Goal: Information Seeking & Learning: Learn about a topic

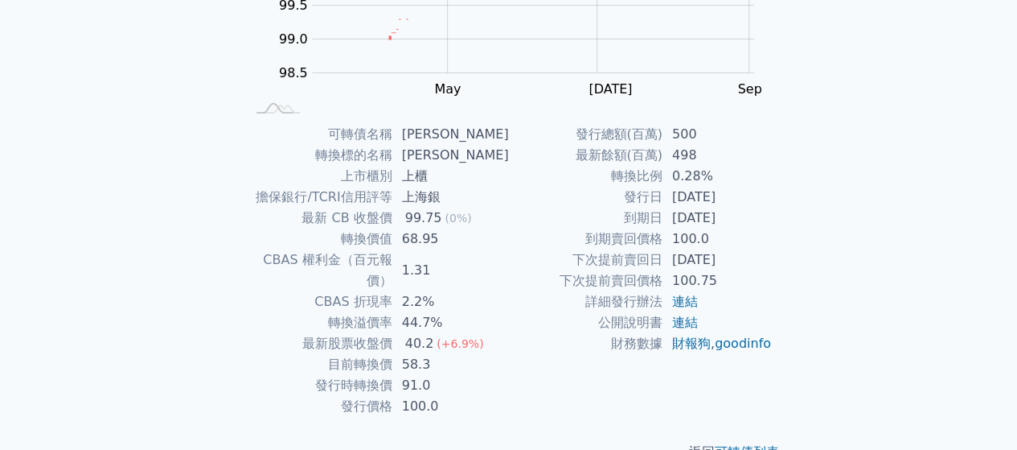
scroll to position [294, 0]
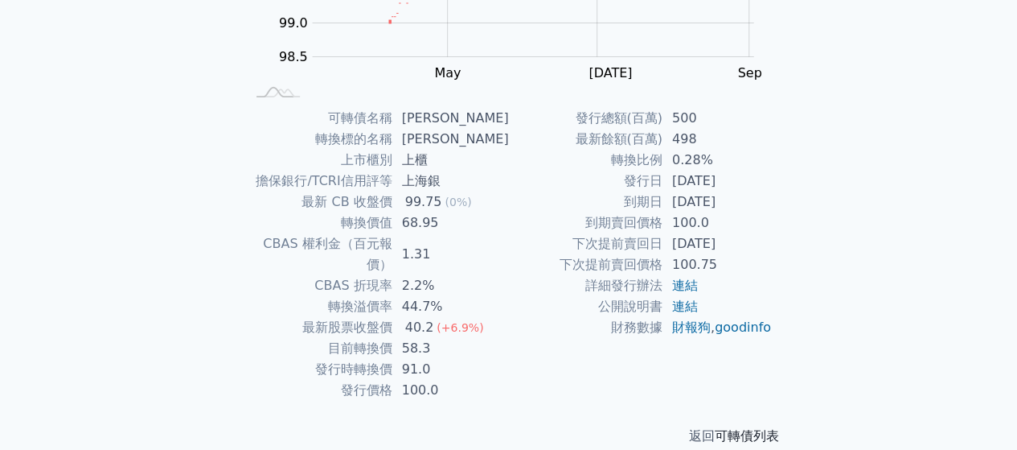
click at [763, 428] on link "可轉債列表" at bounding box center [747, 435] width 64 height 15
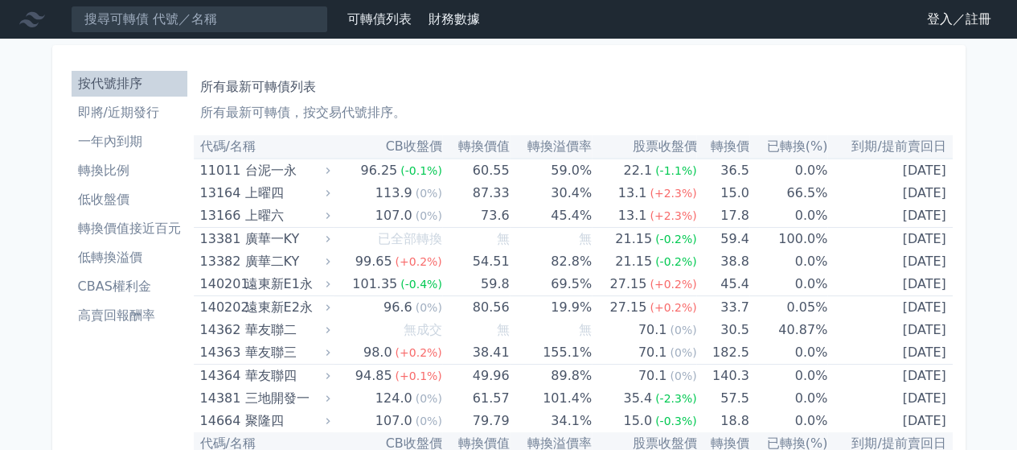
click at [125, 140] on li "一年內到期" at bounding box center [130, 141] width 116 height 19
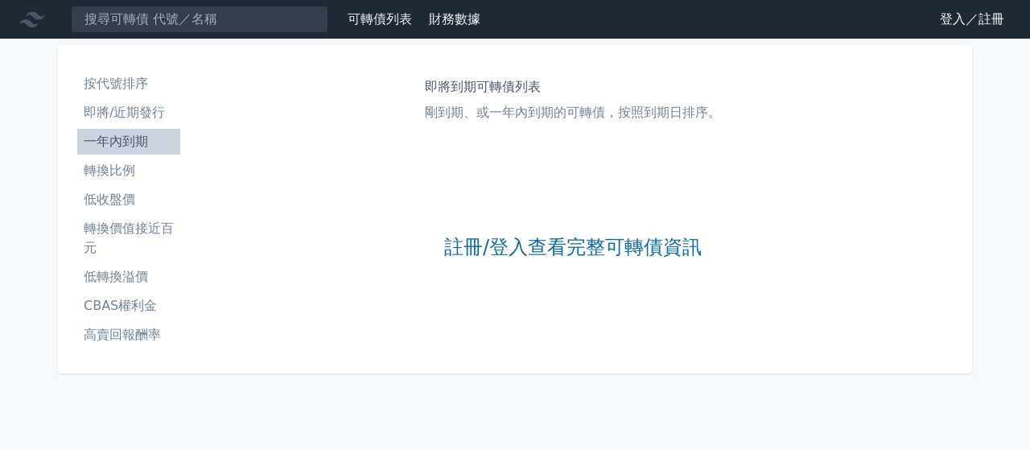
click at [121, 102] on link "即將/近期發行" at bounding box center [128, 113] width 103 height 26
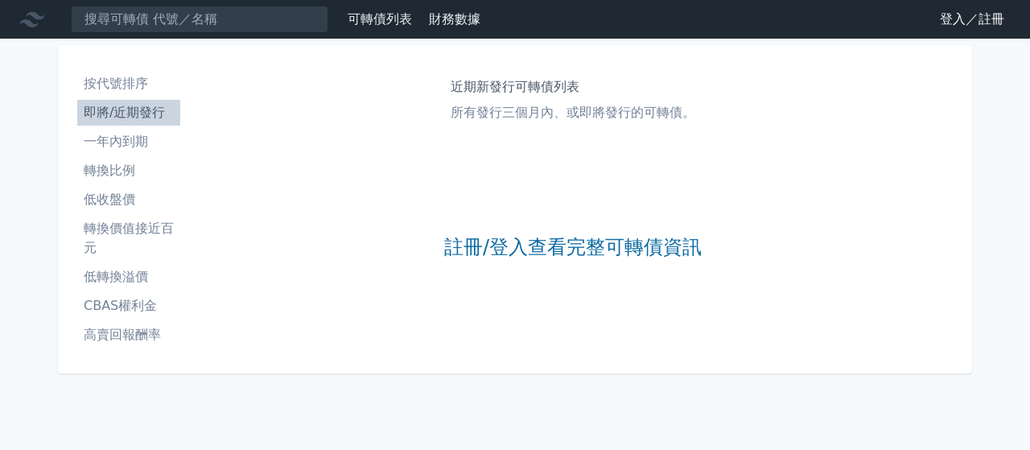
click at [121, 86] on li "按代號排序" at bounding box center [128, 83] width 103 height 19
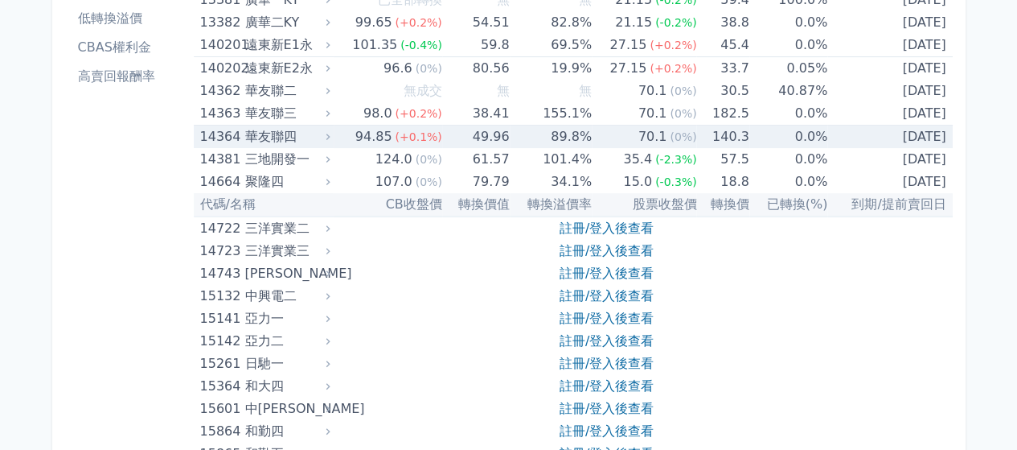
scroll to position [241, 0]
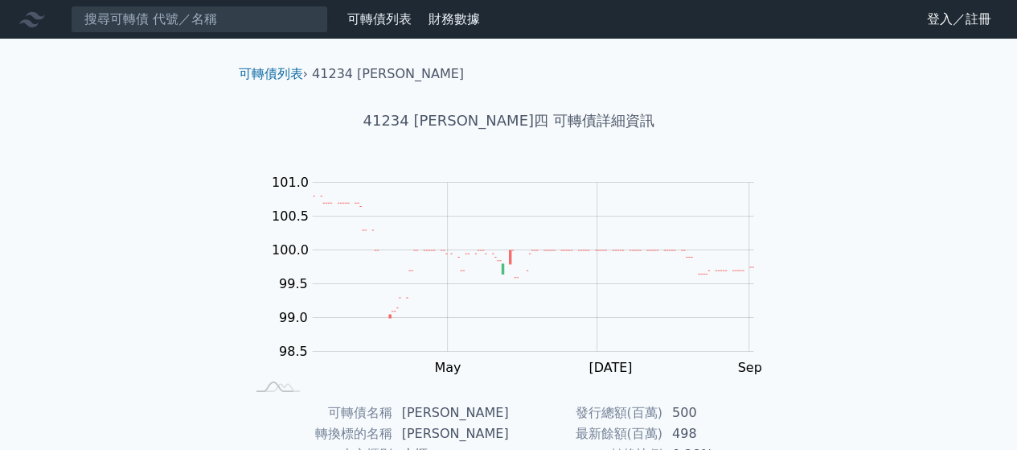
scroll to position [294, 0]
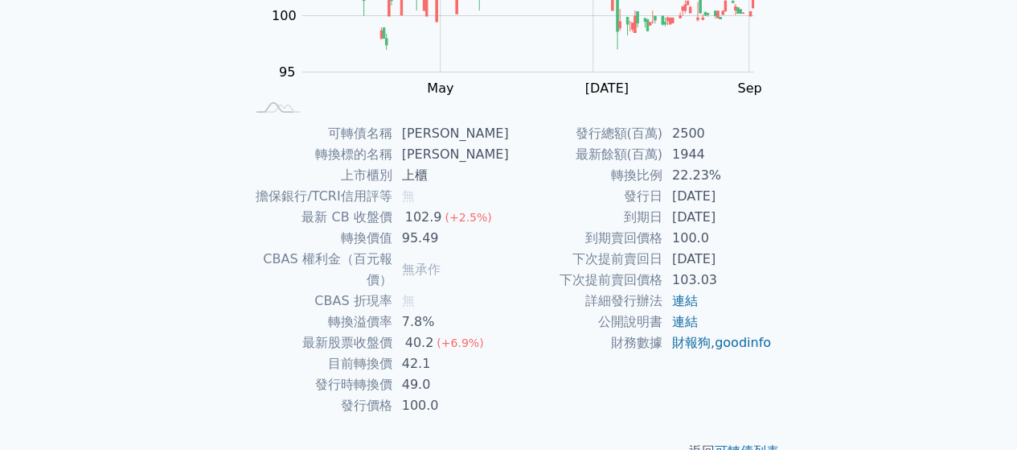
scroll to position [294, 0]
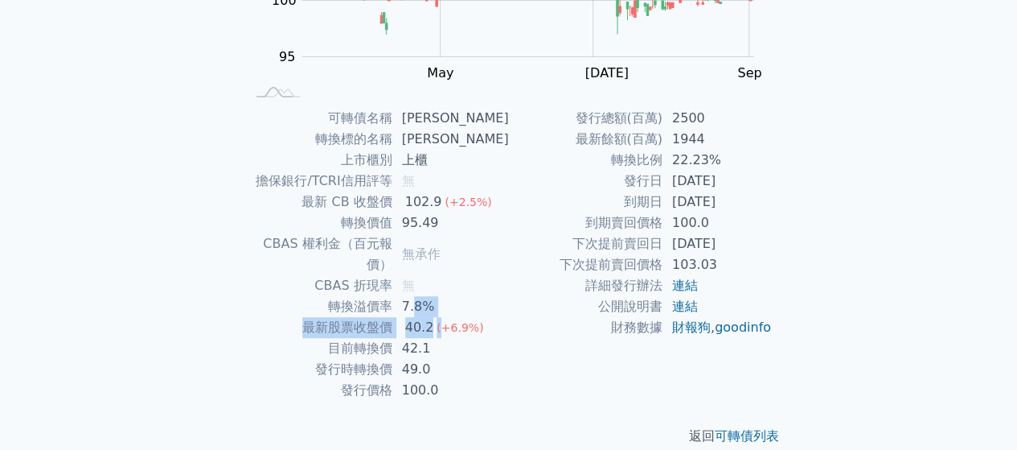
drag, startPoint x: 418, startPoint y: 290, endPoint x: 446, endPoint y: 314, distance: 35.9
click at [446, 314] on tbody "可轉債名稱 晟德七 轉換標的名稱 晟德 上市櫃別 上櫃 擔保銀行/TCRI信用評等 無 最新 CB 收盤價 102.9 (+2.5%) 轉換價值 95.49 …" at bounding box center [377, 254] width 264 height 293
click at [432, 359] on td "49.0" at bounding box center [451, 369] width 117 height 21
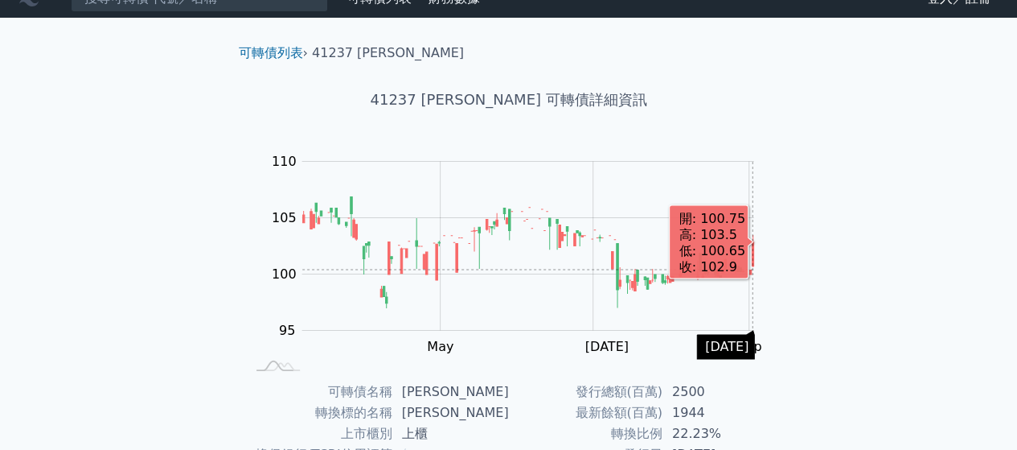
scroll to position [0, 0]
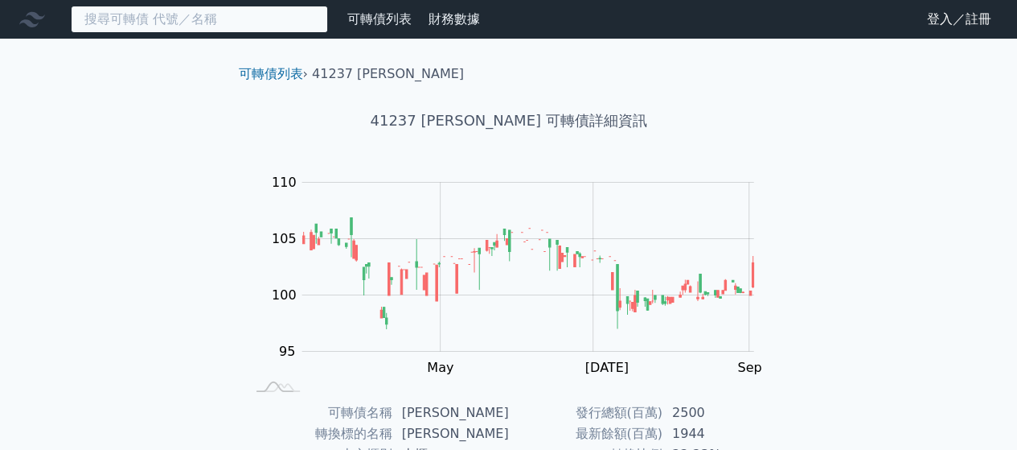
click at [227, 19] on input at bounding box center [199, 19] width 257 height 27
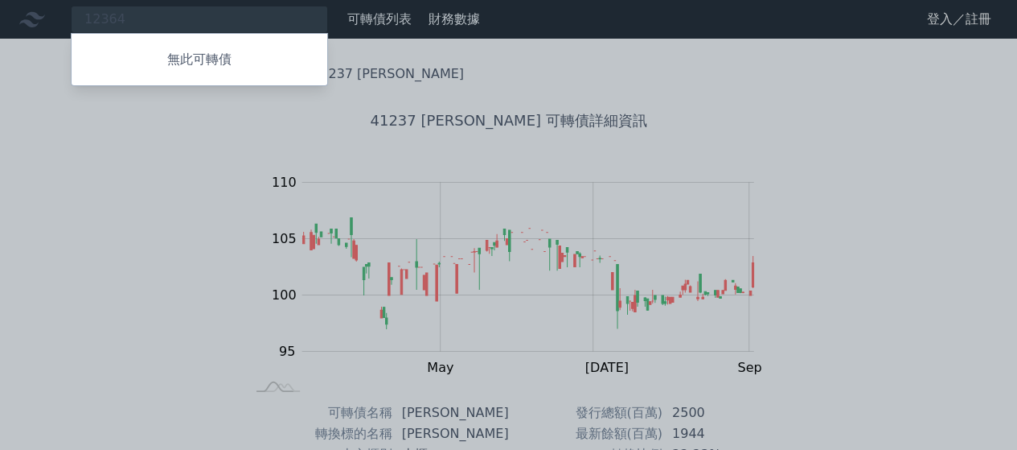
drag, startPoint x: 196, startPoint y: 21, endPoint x: 0, endPoint y: 10, distance: 196.5
click at [0, 10] on div at bounding box center [508, 225] width 1017 height 450
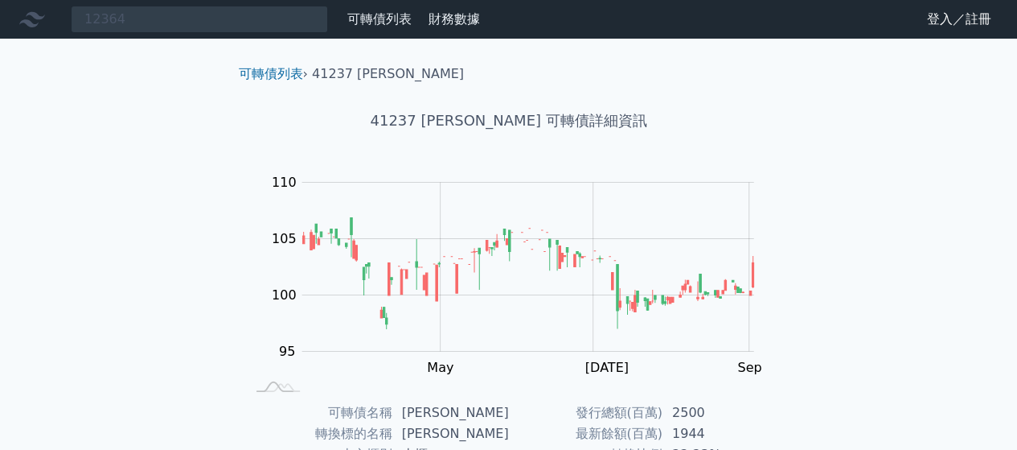
click at [143, 5] on nav "12364 無此可轉債 可轉債列表 財務數據 可轉債列表 財務數據 登入／註冊 登入／註冊" at bounding box center [508, 19] width 1017 height 39
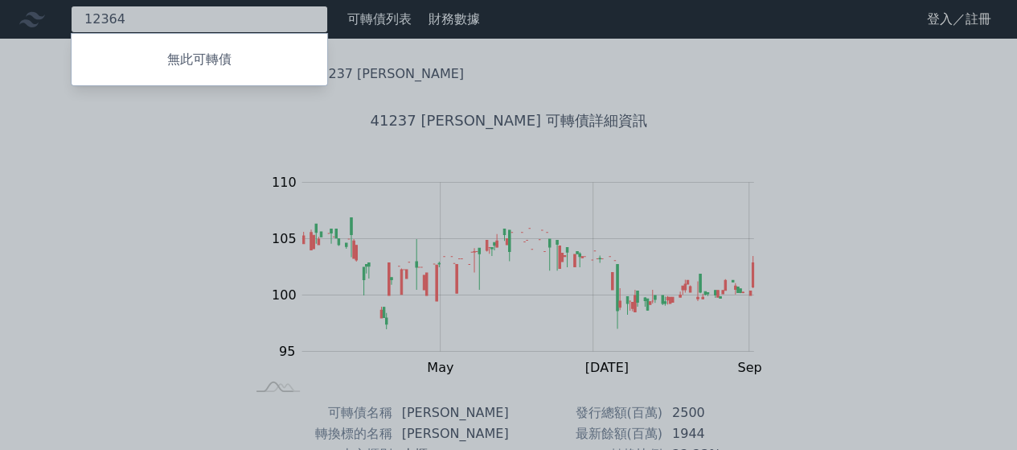
click at [143, 10] on div "12364 無此可轉債" at bounding box center [199, 19] width 257 height 27
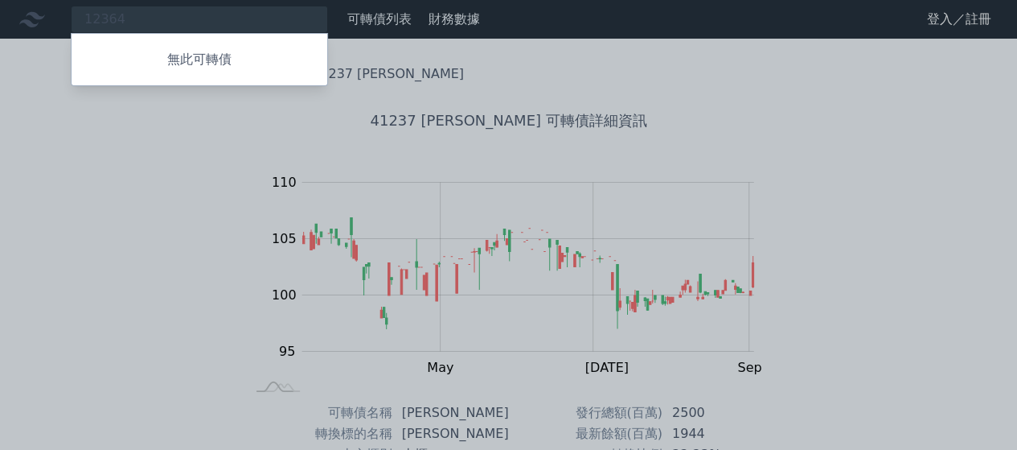
drag, startPoint x: 143, startPoint y: 10, endPoint x: 130, endPoint y: 14, distance: 13.5
click at [130, 14] on div at bounding box center [508, 225] width 1017 height 450
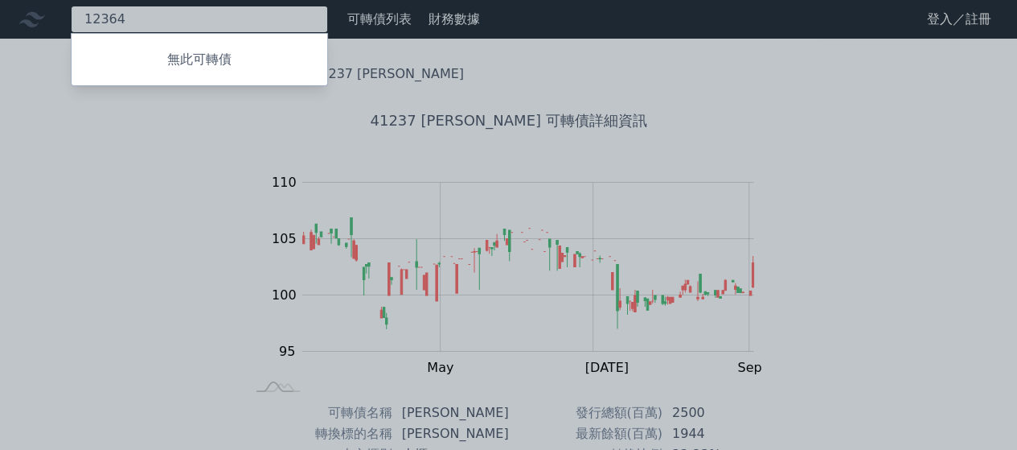
click at [135, 13] on div "12364 無此可轉債" at bounding box center [199, 19] width 257 height 27
type input "1"
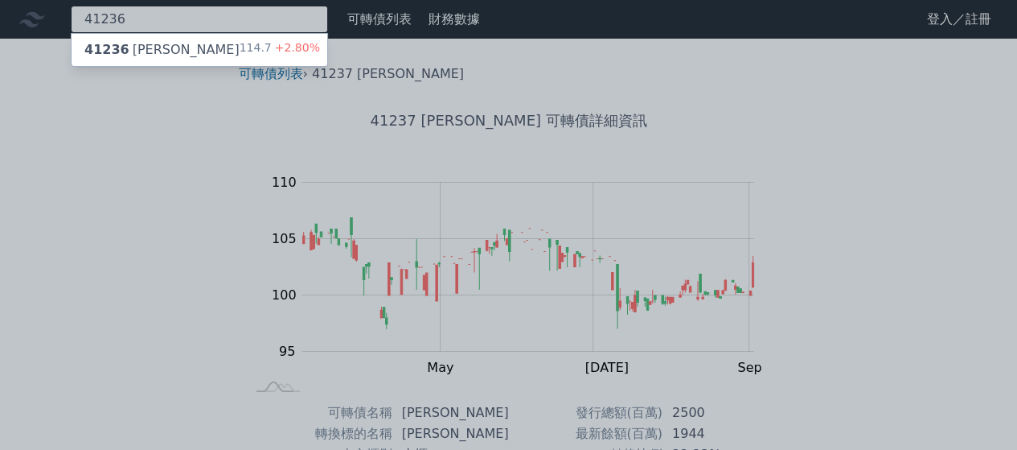
type input "41236"
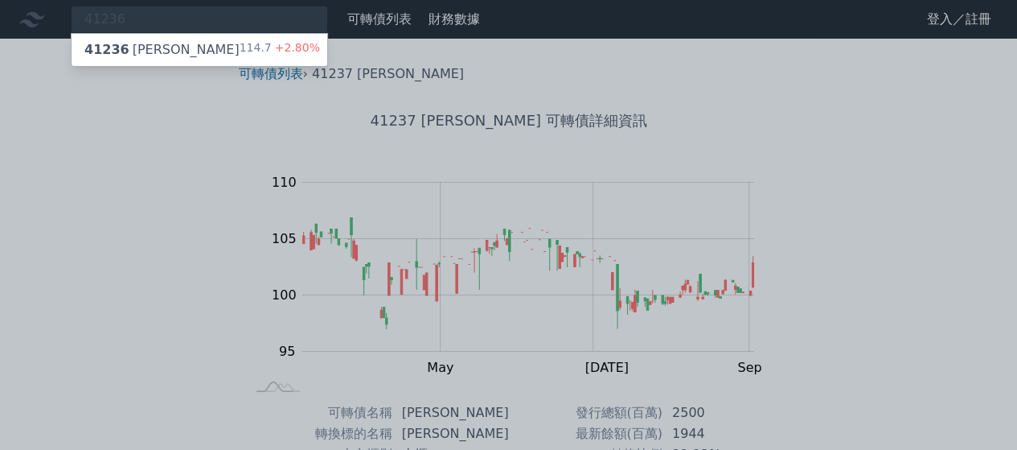
click at [162, 47] on div "41236 晟德六" at bounding box center [161, 49] width 155 height 19
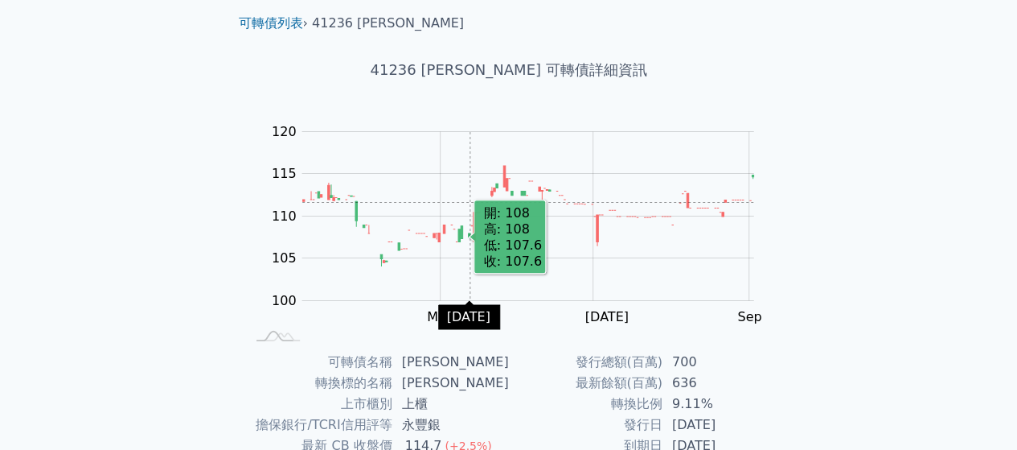
scroll to position [161, 0]
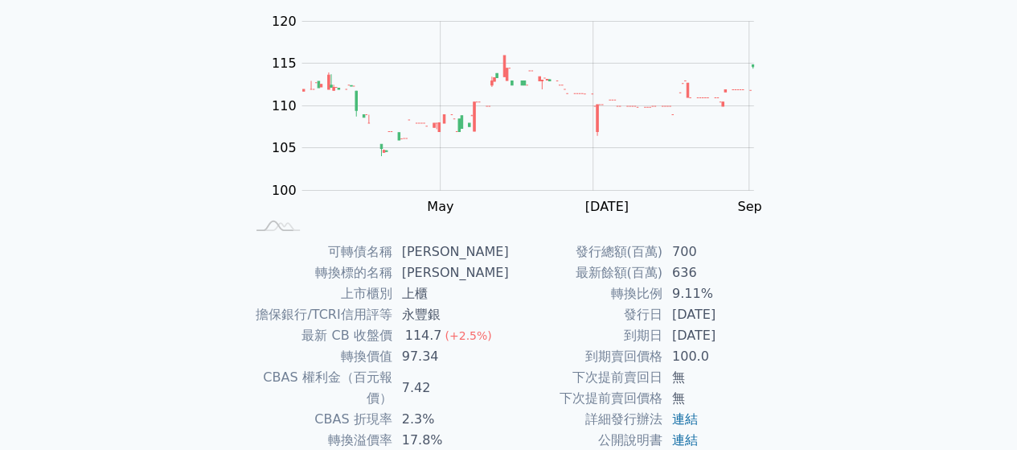
click at [673, 398] on td "無" at bounding box center [718, 398] width 110 height 21
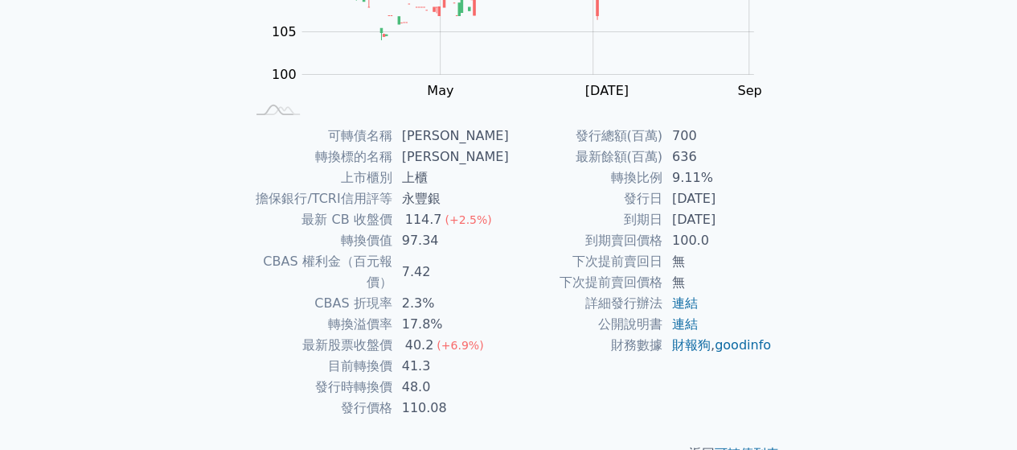
scroll to position [294, 0]
